Goal: Task Accomplishment & Management: Manage account settings

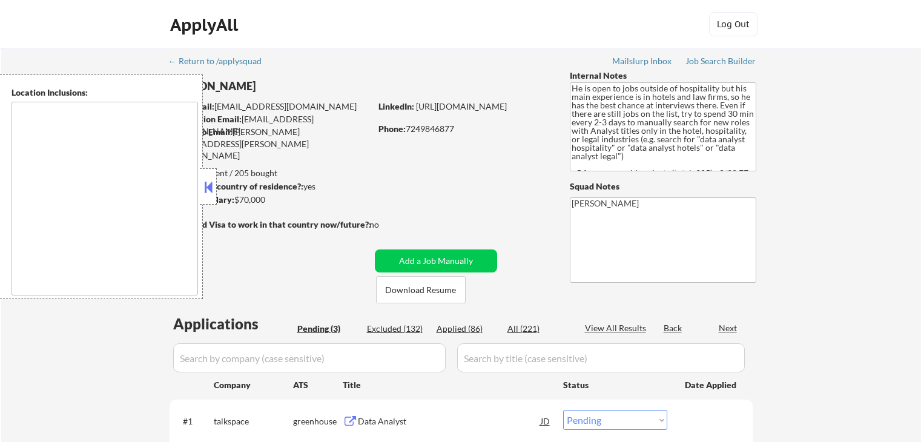
select select ""pending""
type textarea "[GEOGRAPHIC_DATA], [GEOGRAPHIC_DATA] [GEOGRAPHIC_DATA], [GEOGRAPHIC_DATA] [GEOG…"
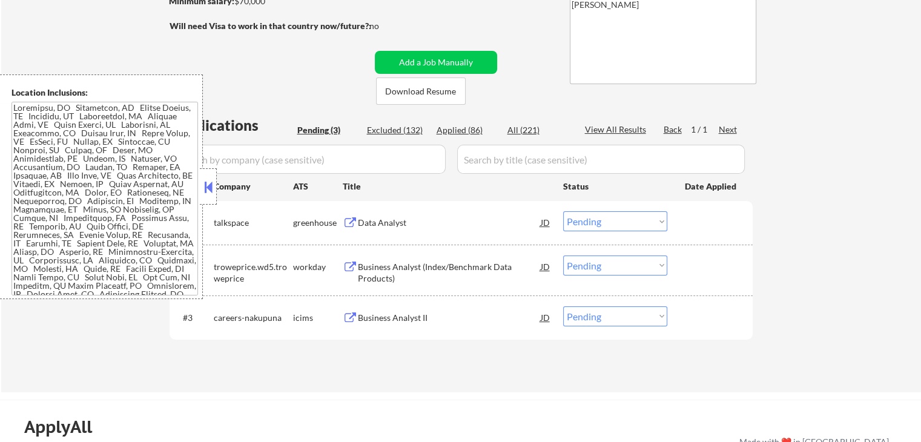
scroll to position [242, 0]
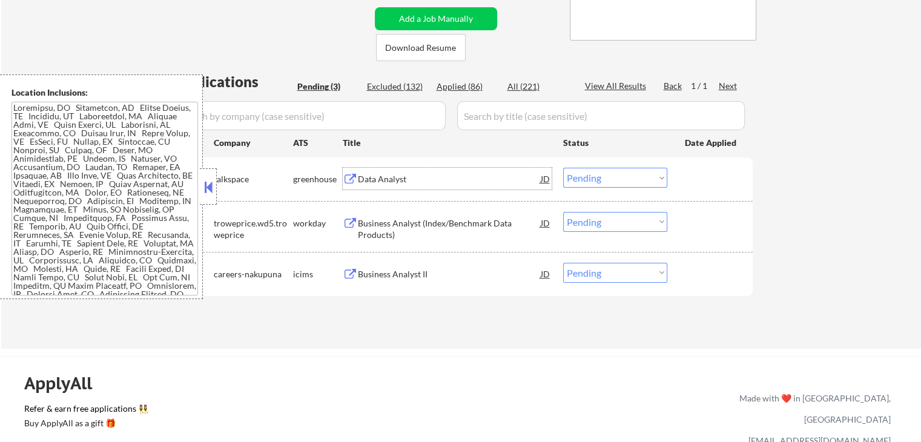
click at [369, 180] on div "Data Analyst" at bounding box center [449, 179] width 183 height 12
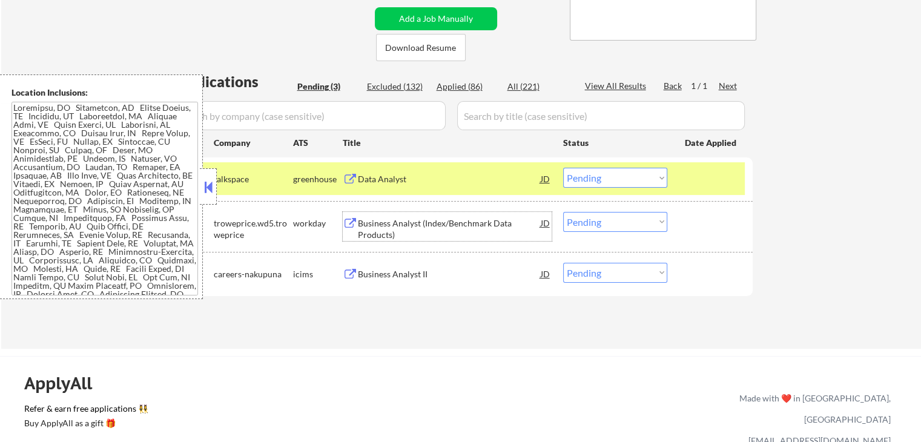
click at [371, 222] on div "Business Analyst (Index/Benchmark Data Products)" at bounding box center [449, 229] width 183 height 24
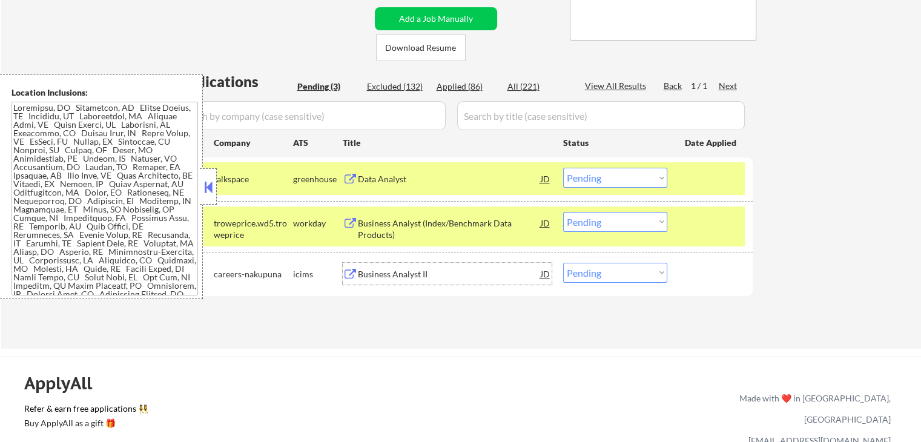
drag, startPoint x: 364, startPoint y: 266, endPoint x: 364, endPoint y: 259, distance: 6.7
click at [364, 266] on div "Business Analyst II" at bounding box center [449, 274] width 183 height 22
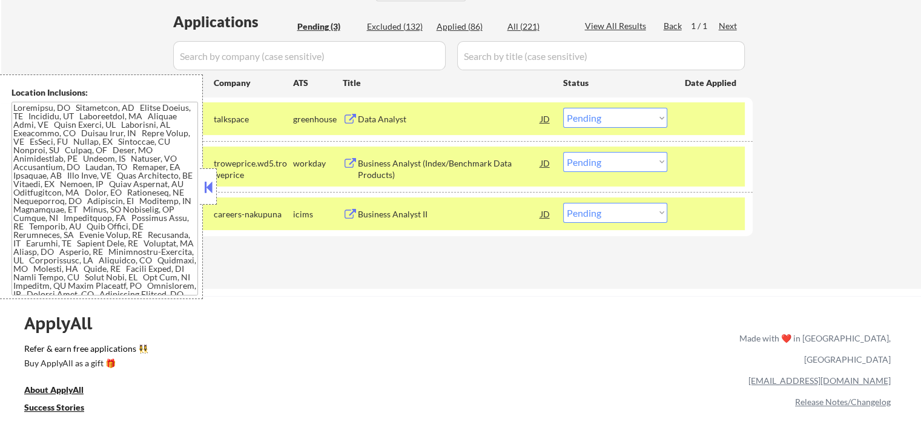
scroll to position [303, 0]
click at [598, 115] on select "Choose an option... Pending Applied Excluded (Questions) Excluded (Expired) Exc…" at bounding box center [615, 117] width 104 height 20
click at [563, 107] on select "Choose an option... Pending Applied Excluded (Questions) Excluded (Expired) Exc…" at bounding box center [615, 117] width 104 height 20
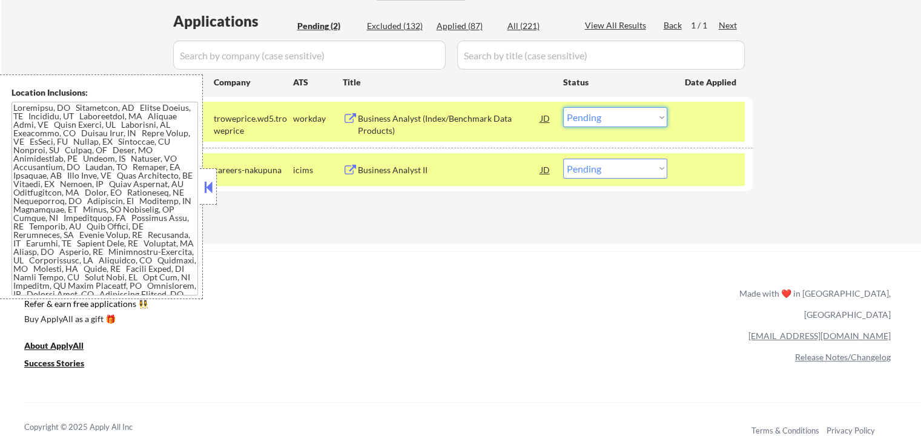
click at [598, 120] on select "Choose an option... Pending Applied Excluded (Questions) Excluded (Expired) Exc…" at bounding box center [615, 117] width 104 height 20
click at [563, 107] on select "Choose an option... Pending Applied Excluded (Questions) Excluded (Expired) Exc…" at bounding box center [615, 117] width 104 height 20
select select ""pending""
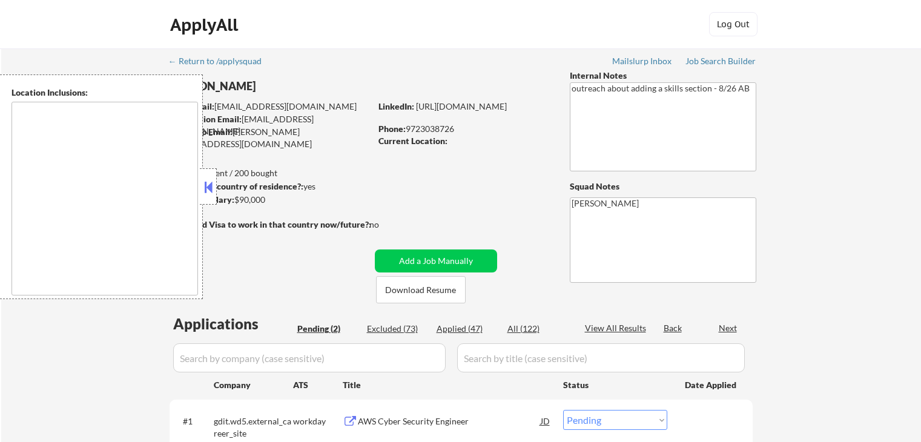
select select ""pending""
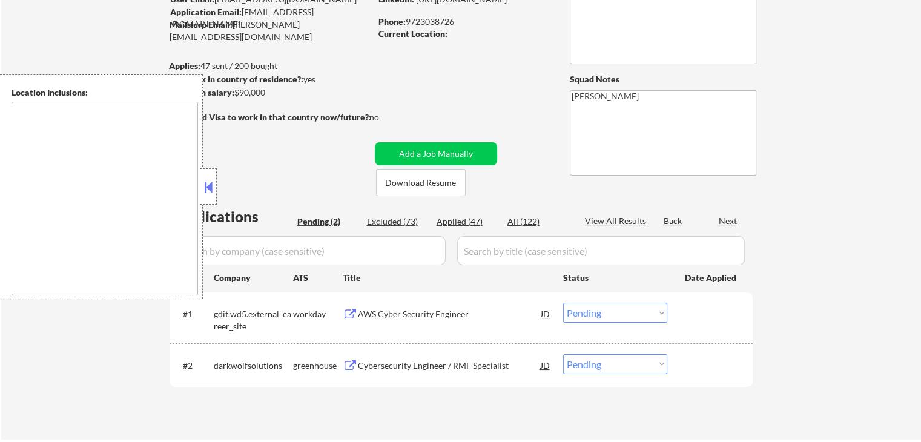
scroll to position [121, 0]
